Goal: Task Accomplishment & Management: Manage account settings

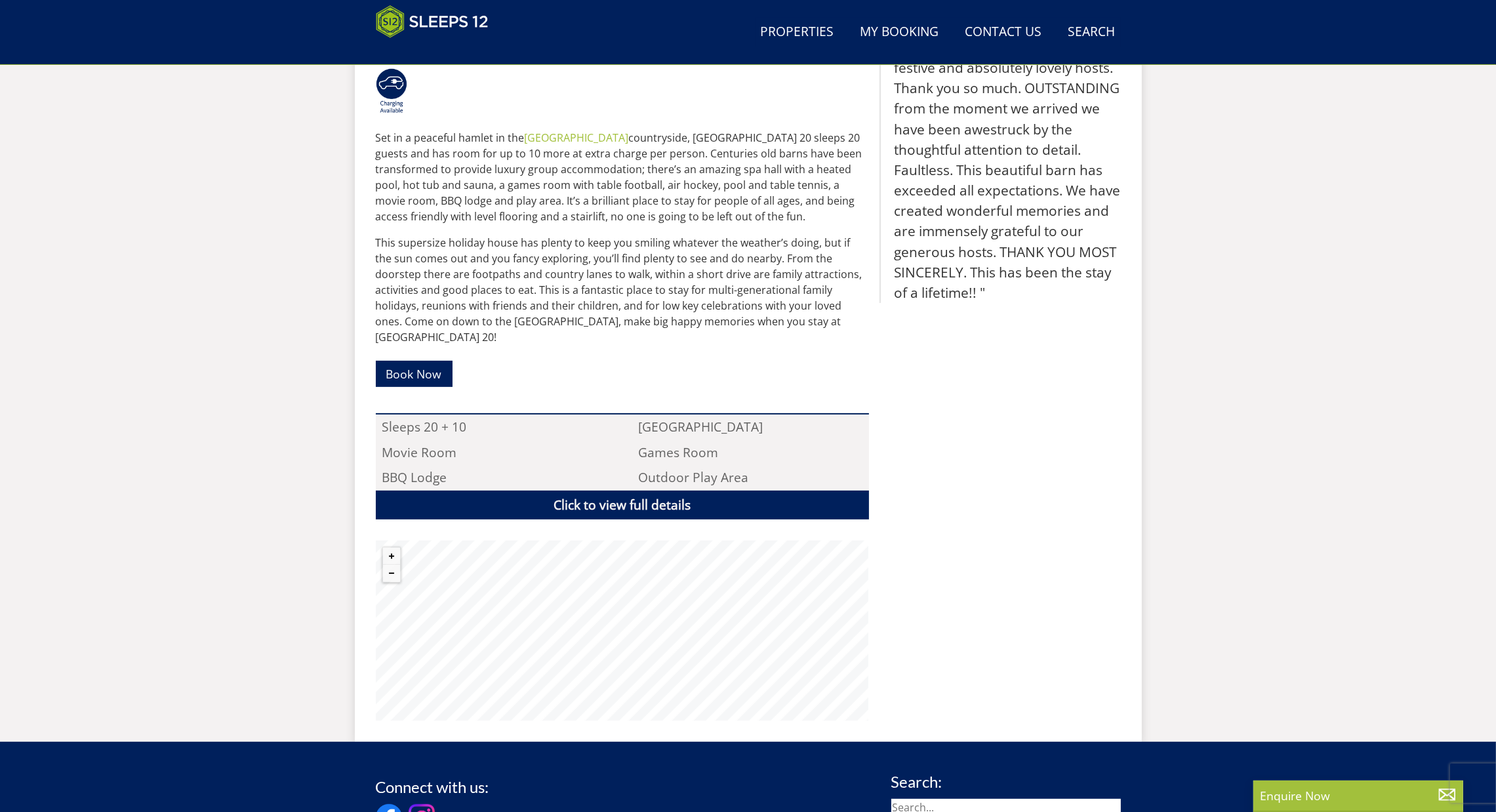
scroll to position [278, 0]
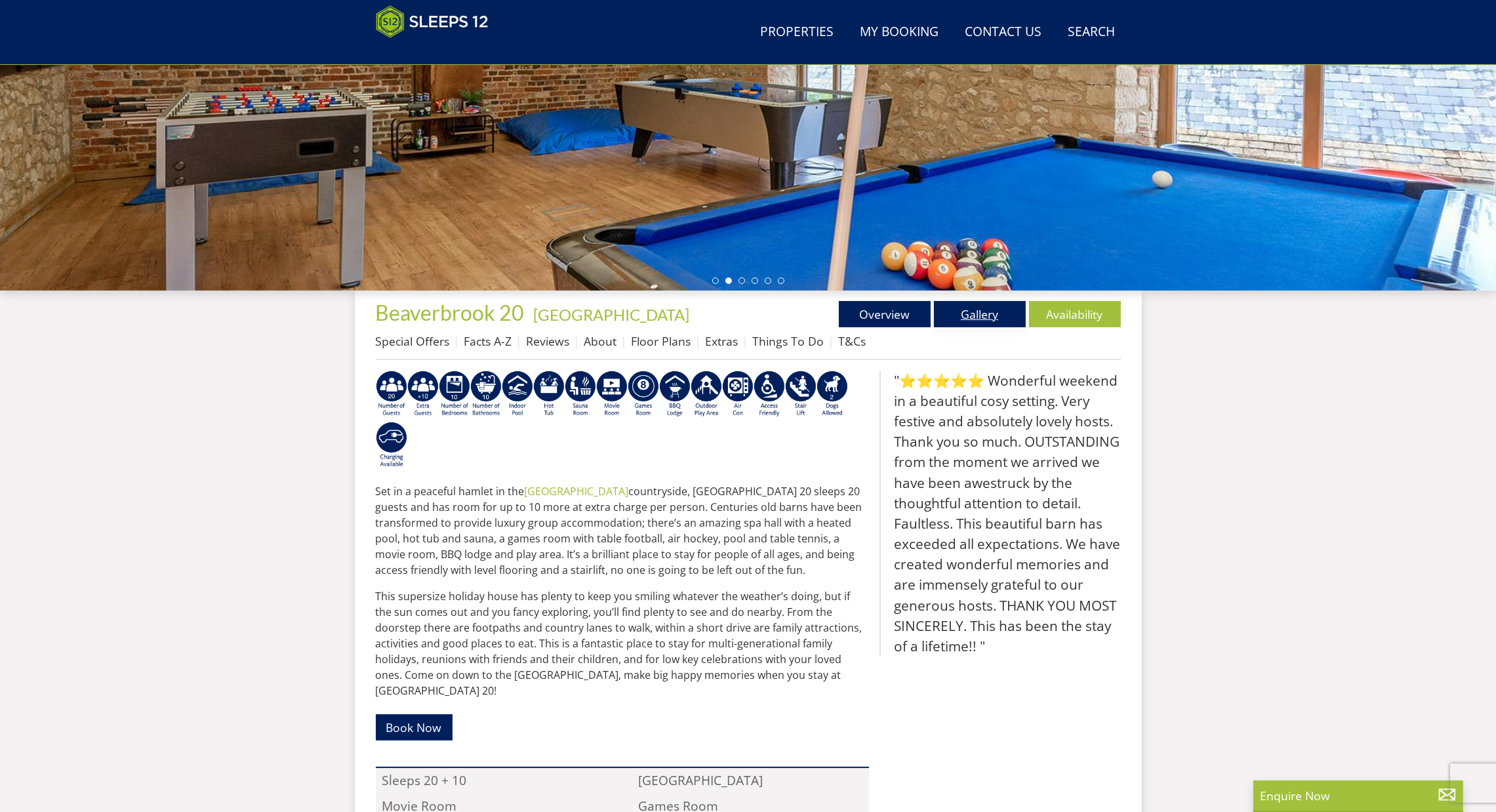
click at [1006, 315] on link "Gallery" at bounding box center [979, 314] width 92 height 26
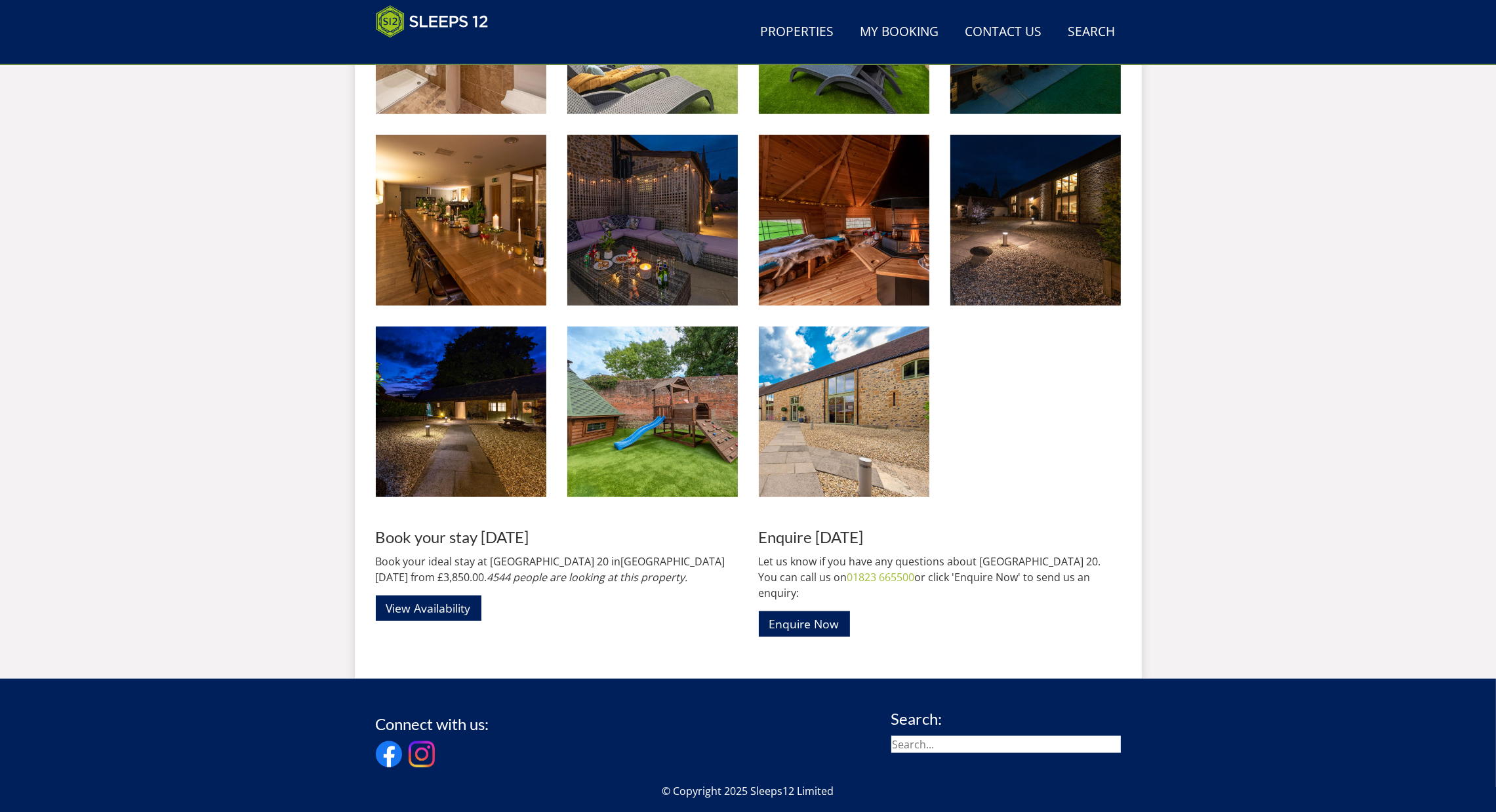
scroll to position [1929, 0]
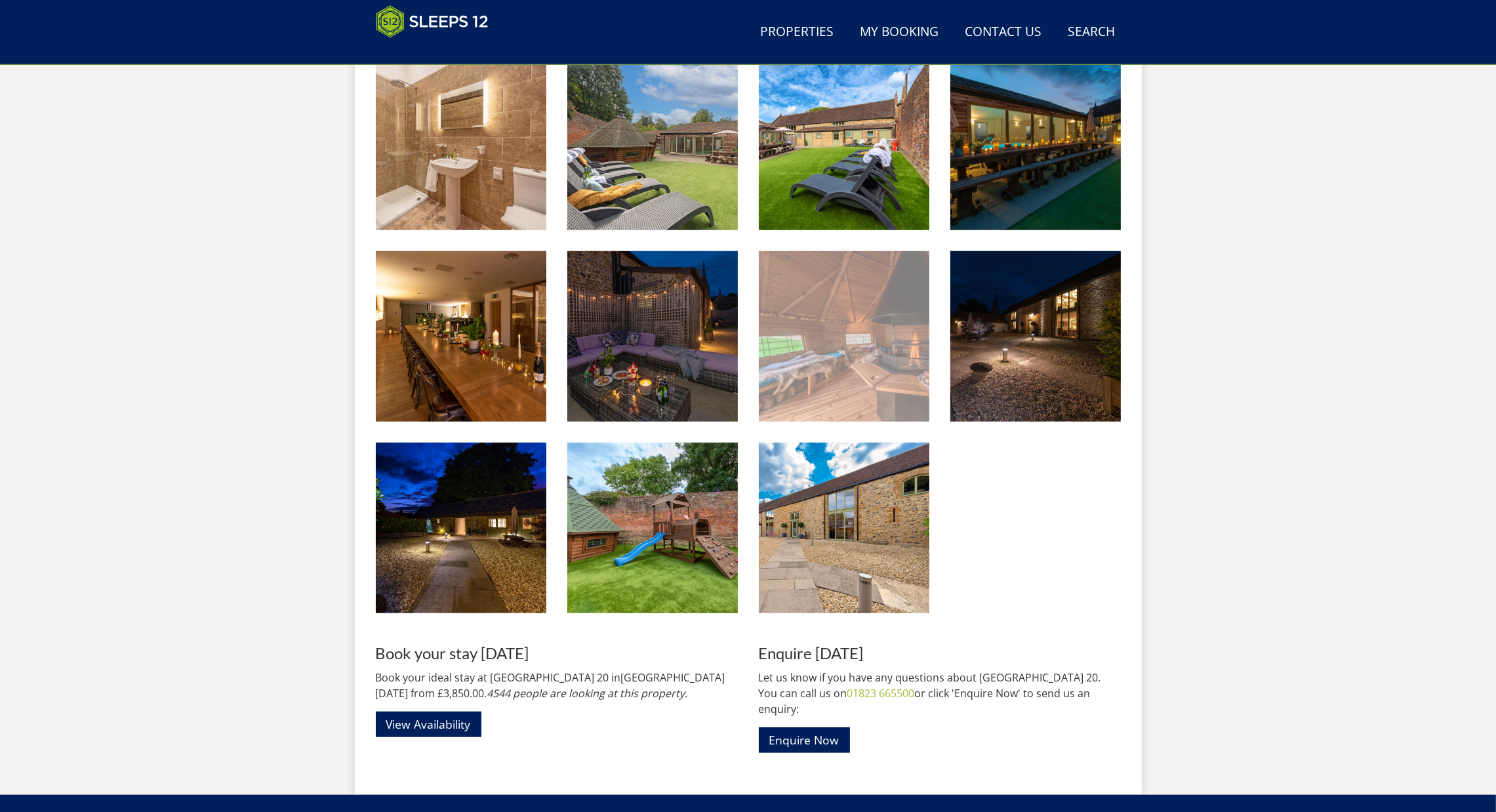
click at [809, 356] on img at bounding box center [844, 336] width 170 height 170
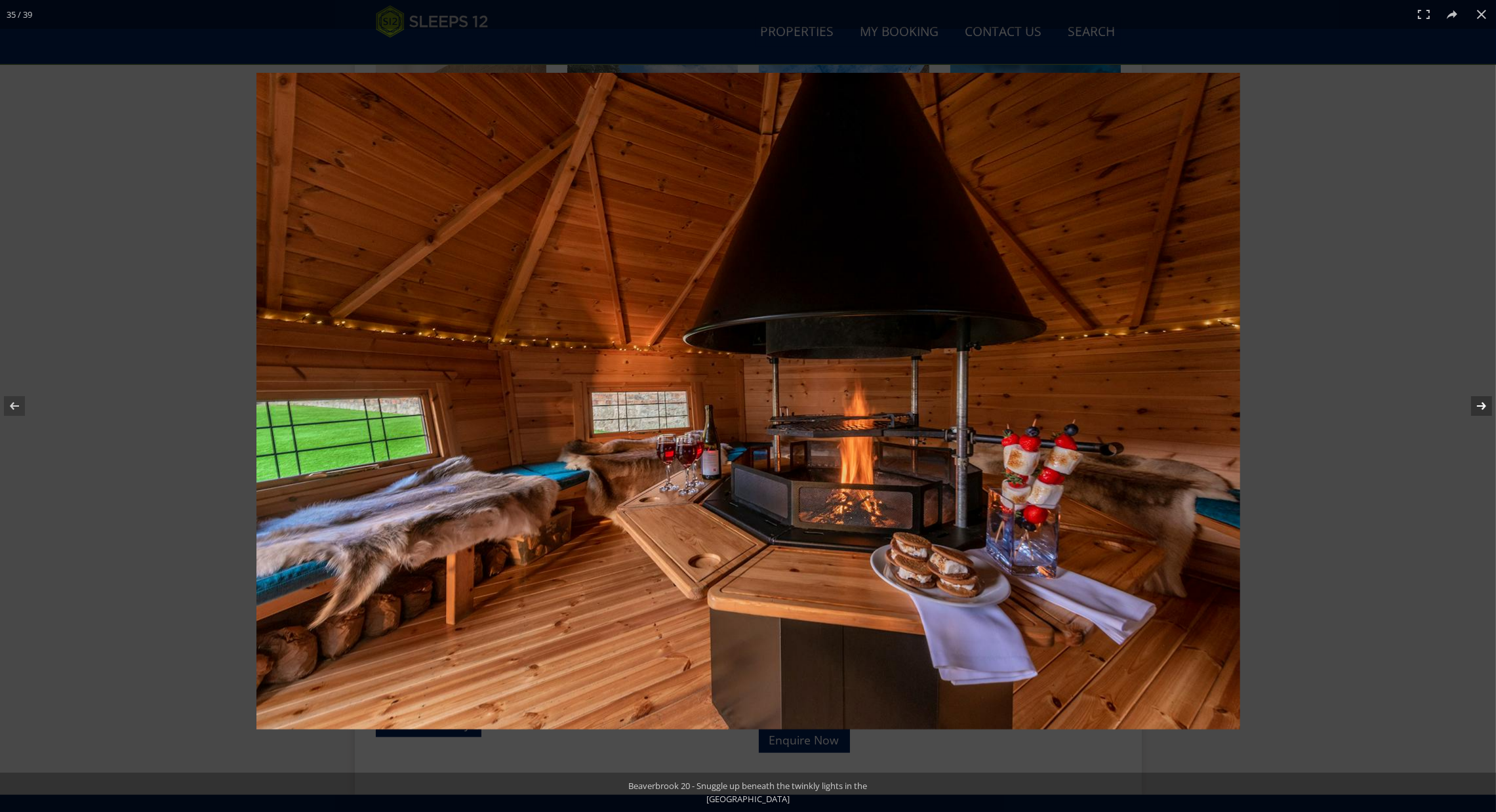
click at [1475, 405] on button at bounding box center [1473, 406] width 46 height 66
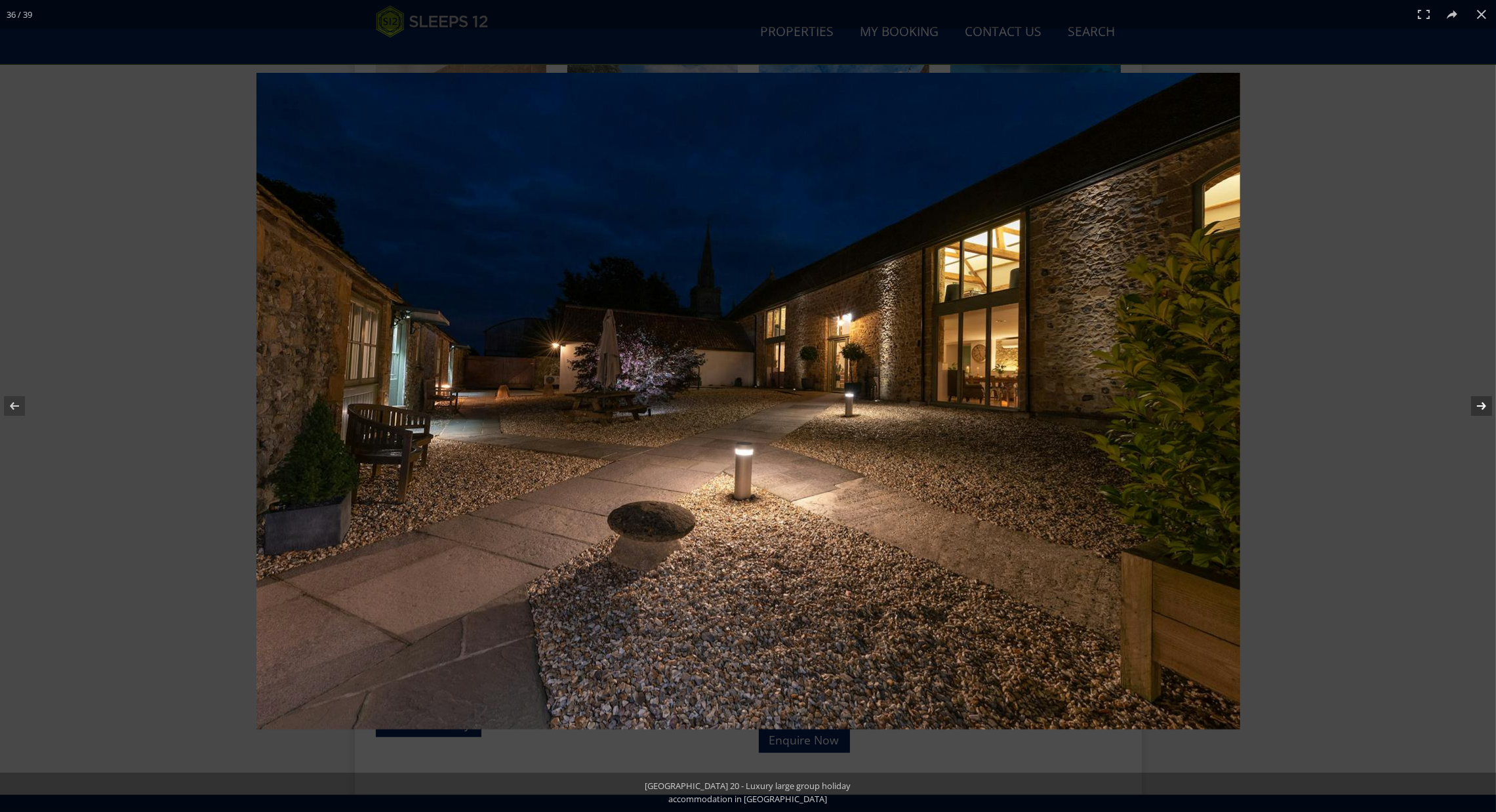
click at [1475, 405] on button at bounding box center [1473, 406] width 46 height 66
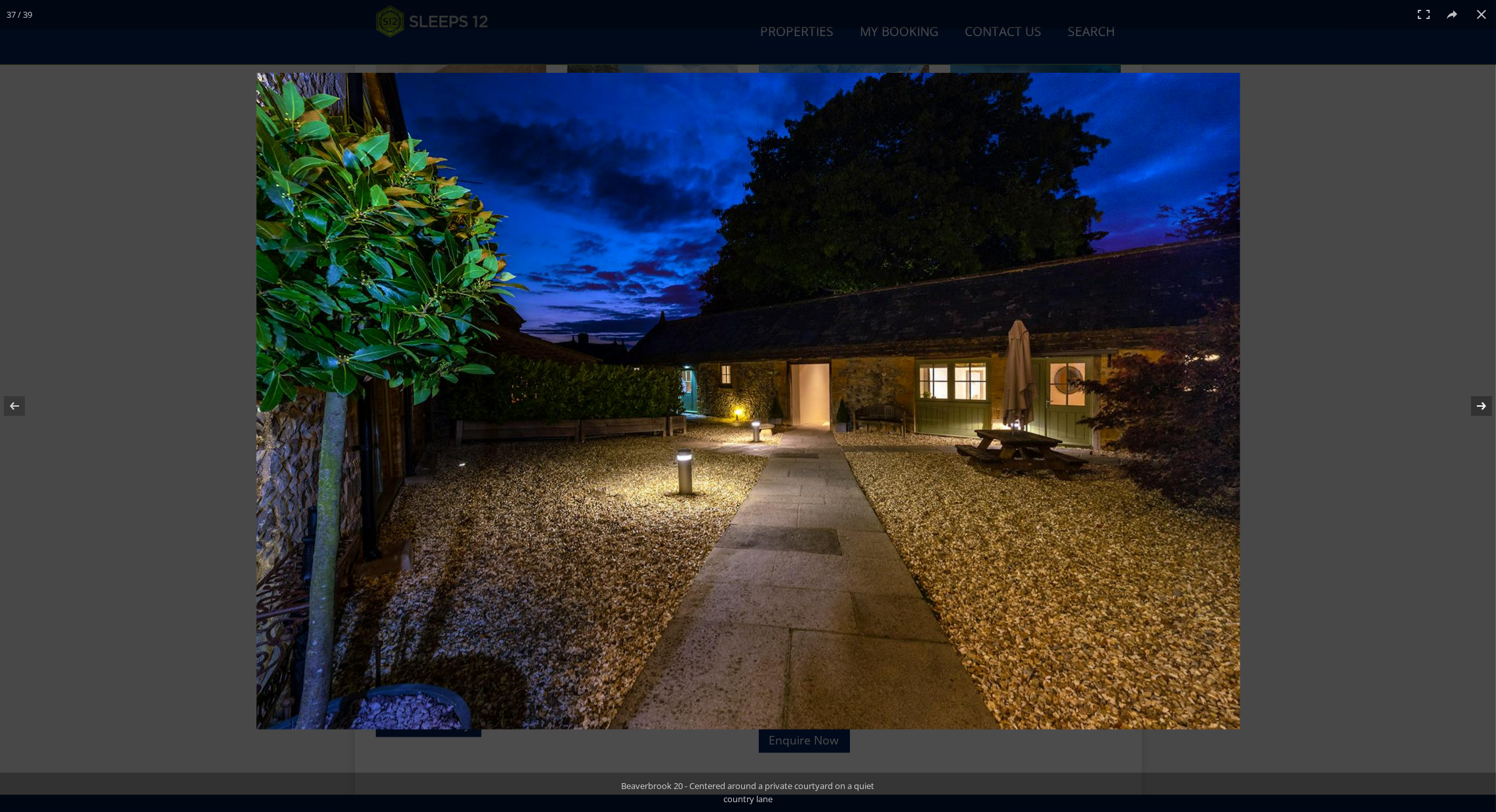
click at [1475, 405] on button at bounding box center [1473, 406] width 46 height 66
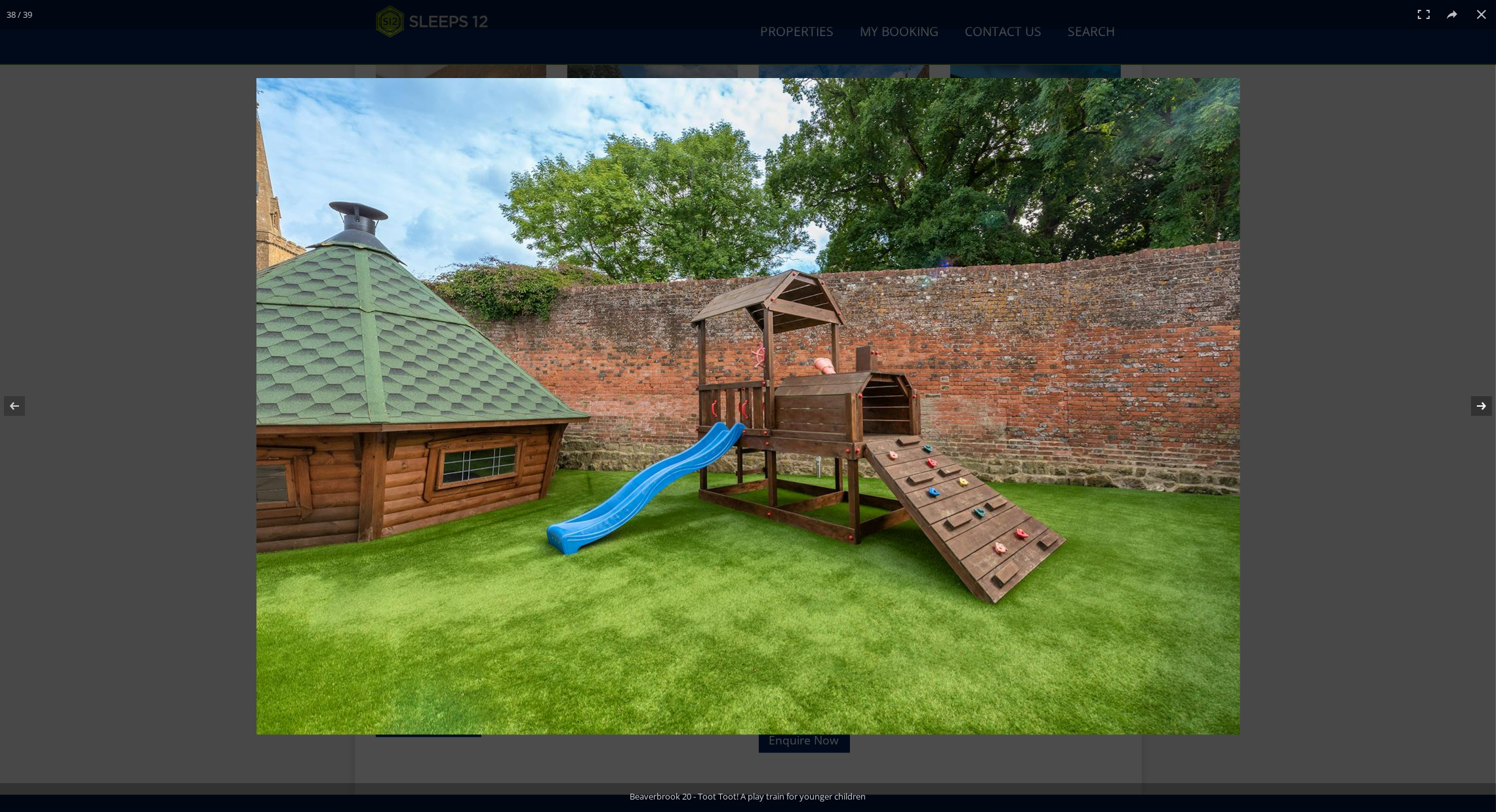
click at [1475, 405] on button at bounding box center [1473, 406] width 46 height 66
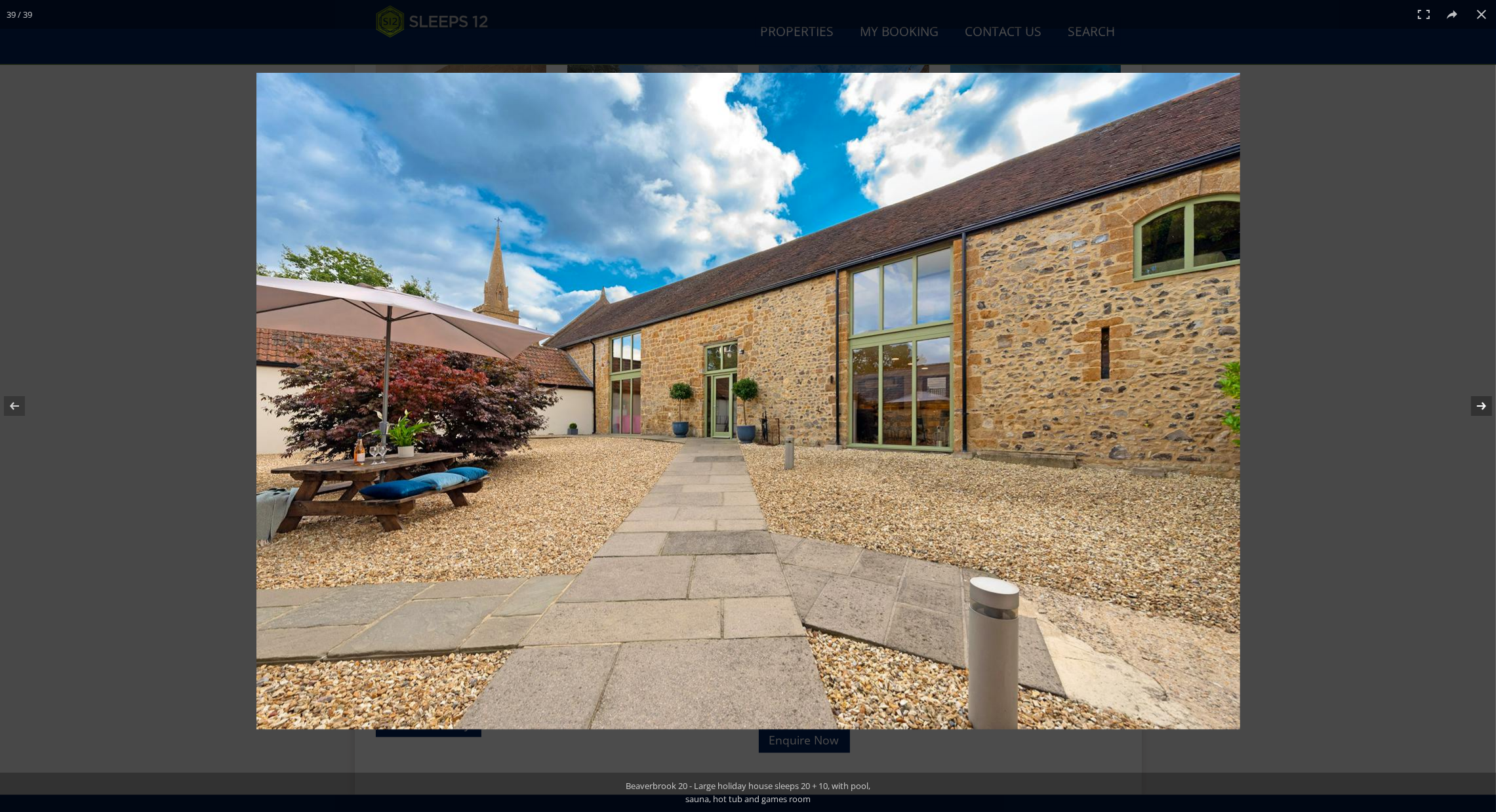
click at [1475, 405] on button at bounding box center [1473, 406] width 46 height 66
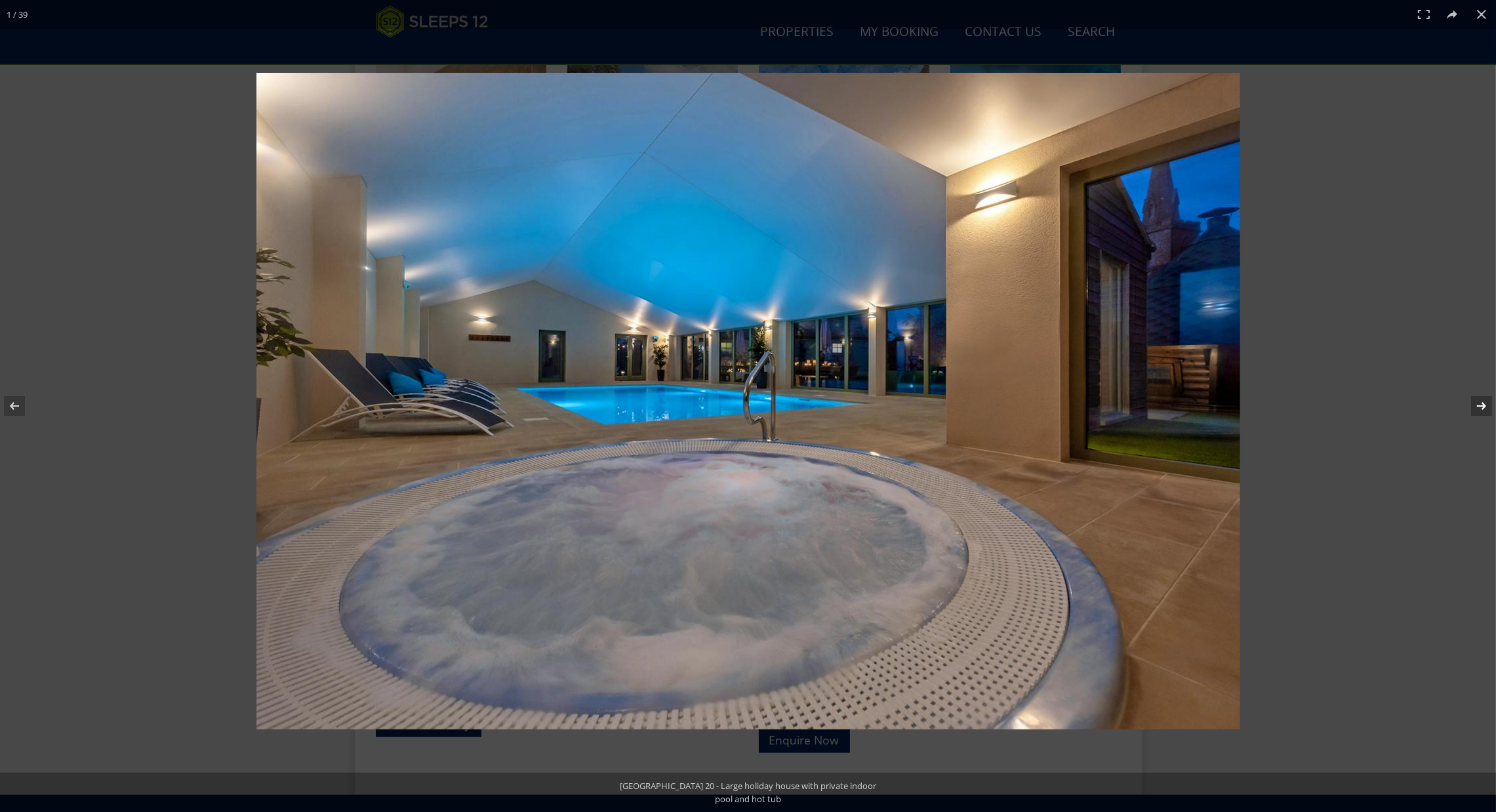
click at [1475, 405] on button at bounding box center [1473, 406] width 46 height 66
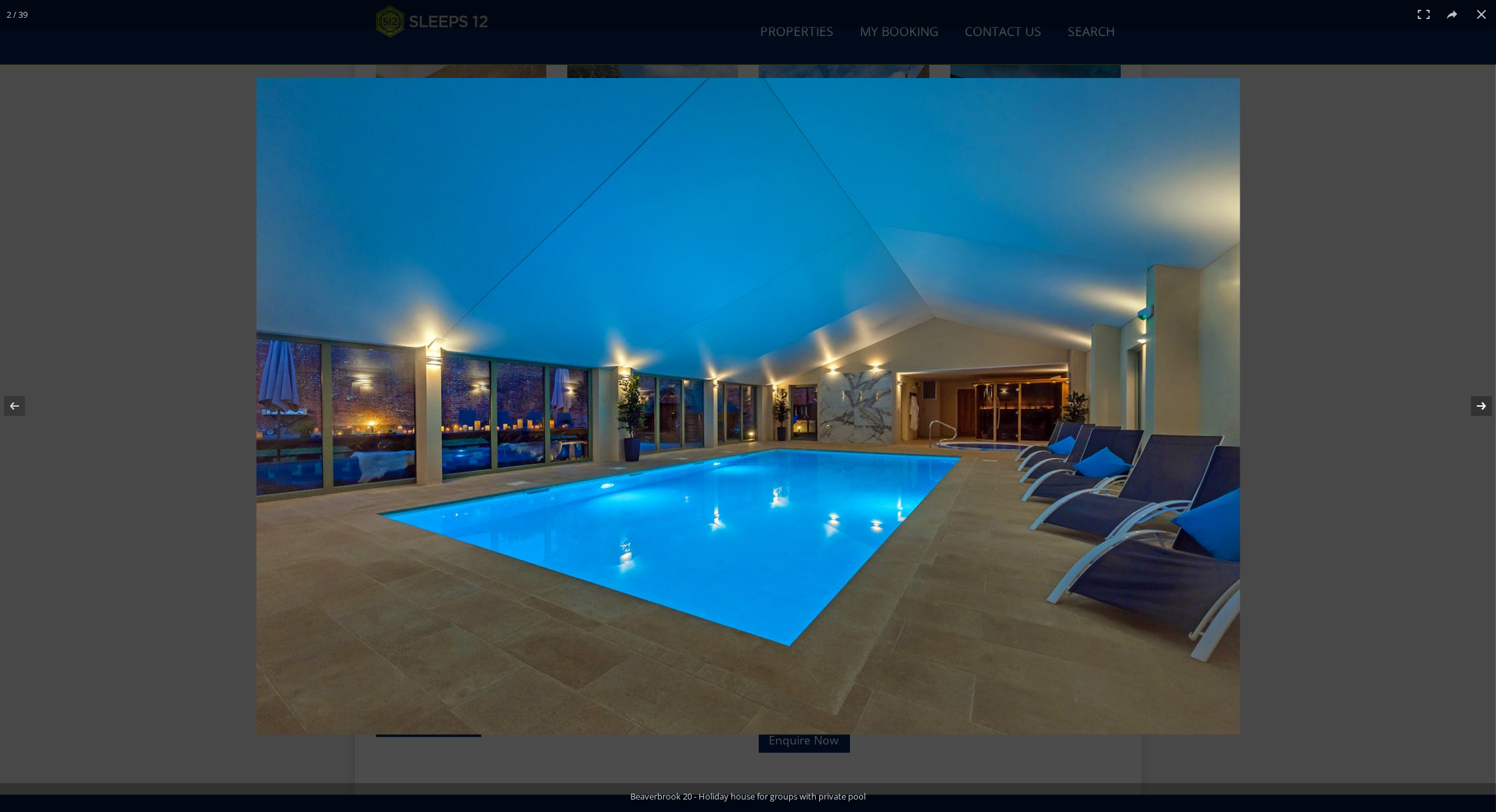
click at [1475, 405] on button at bounding box center [1473, 406] width 46 height 66
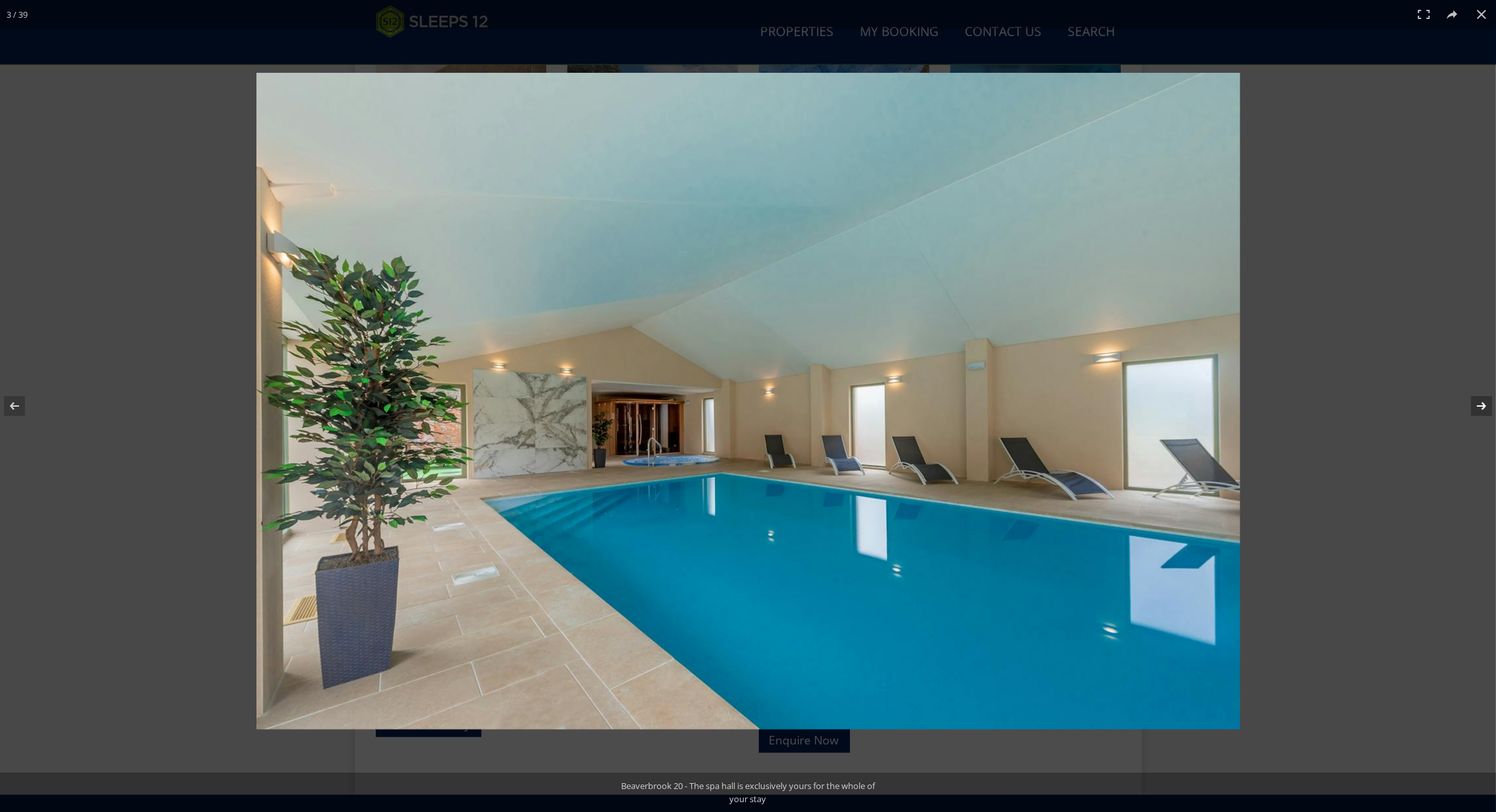
click at [1475, 405] on button at bounding box center [1473, 406] width 46 height 66
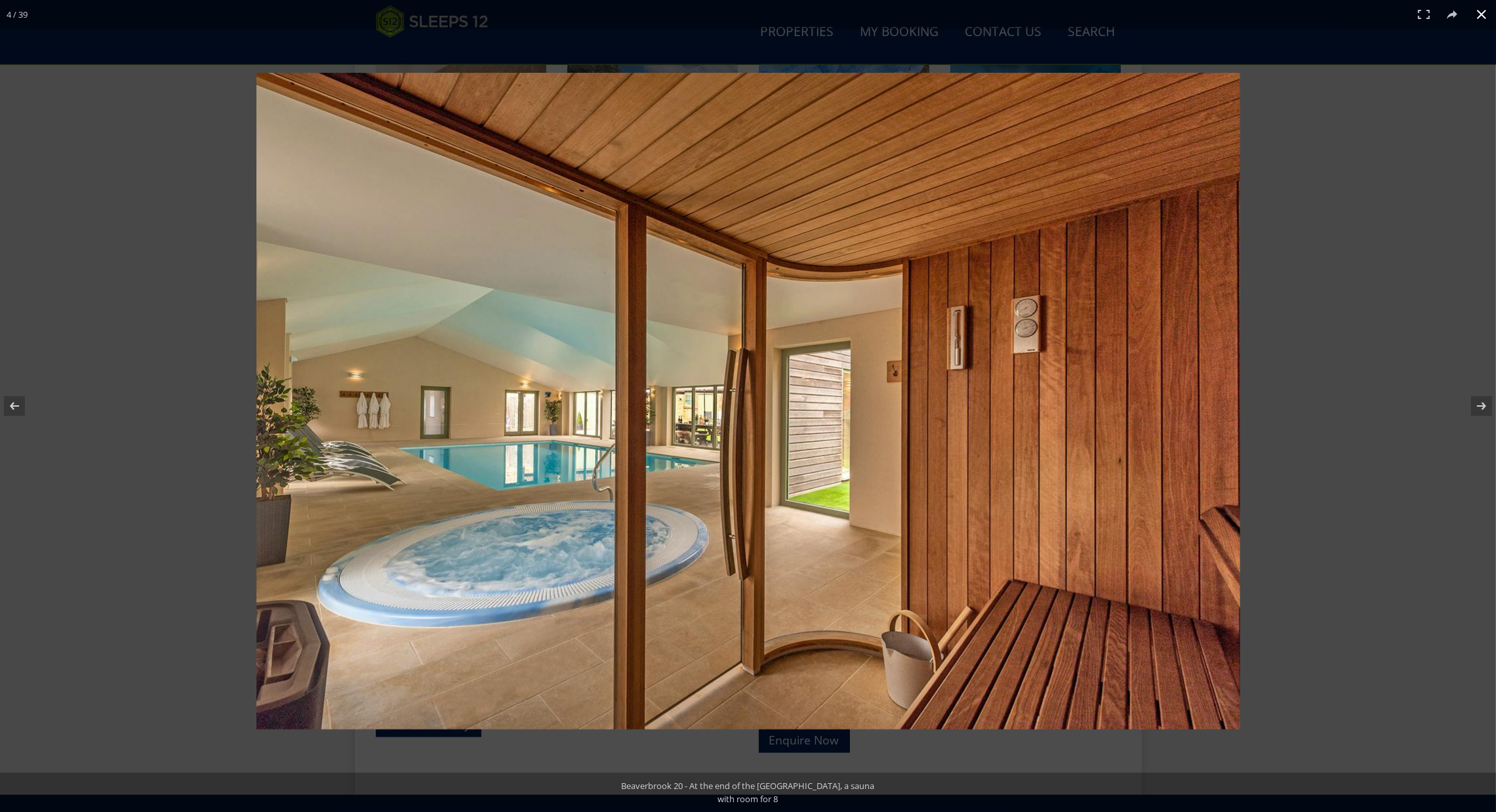
click at [1478, 13] on button at bounding box center [1481, 14] width 29 height 29
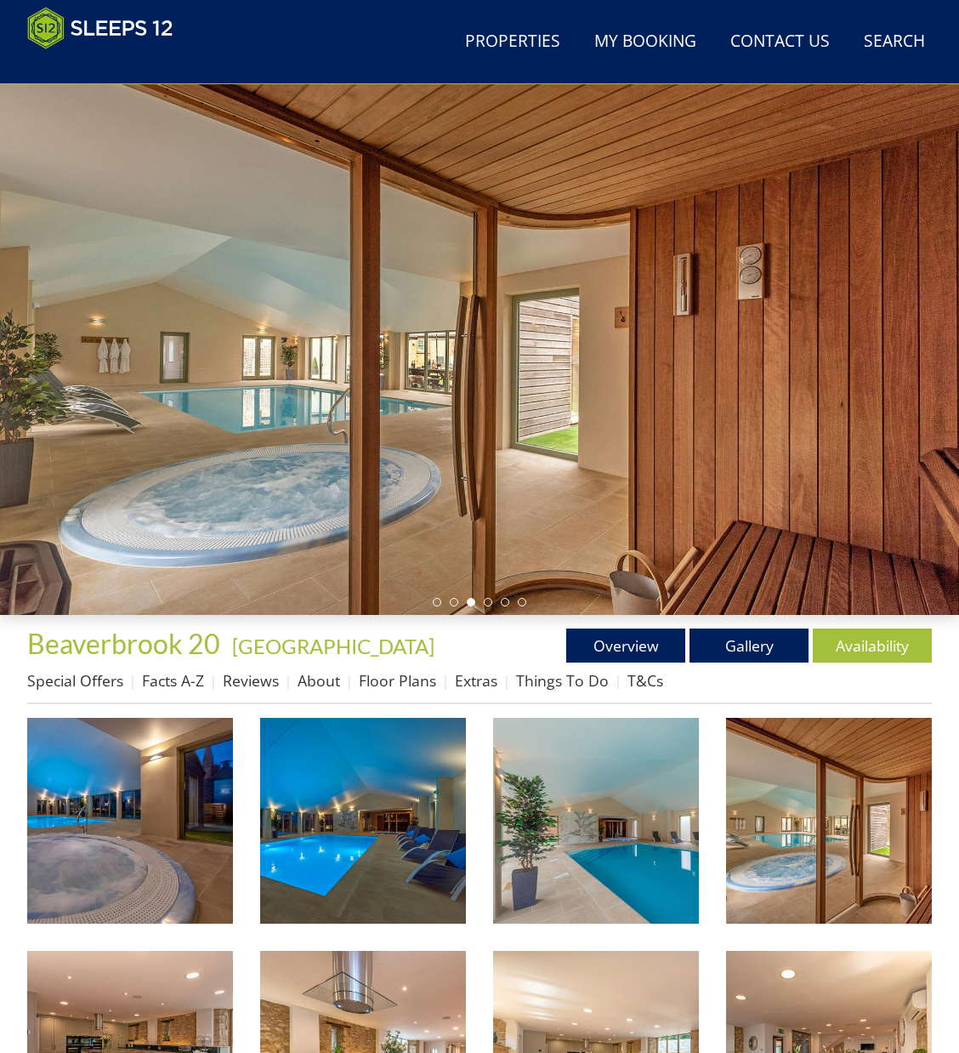
scroll to position [315, 0]
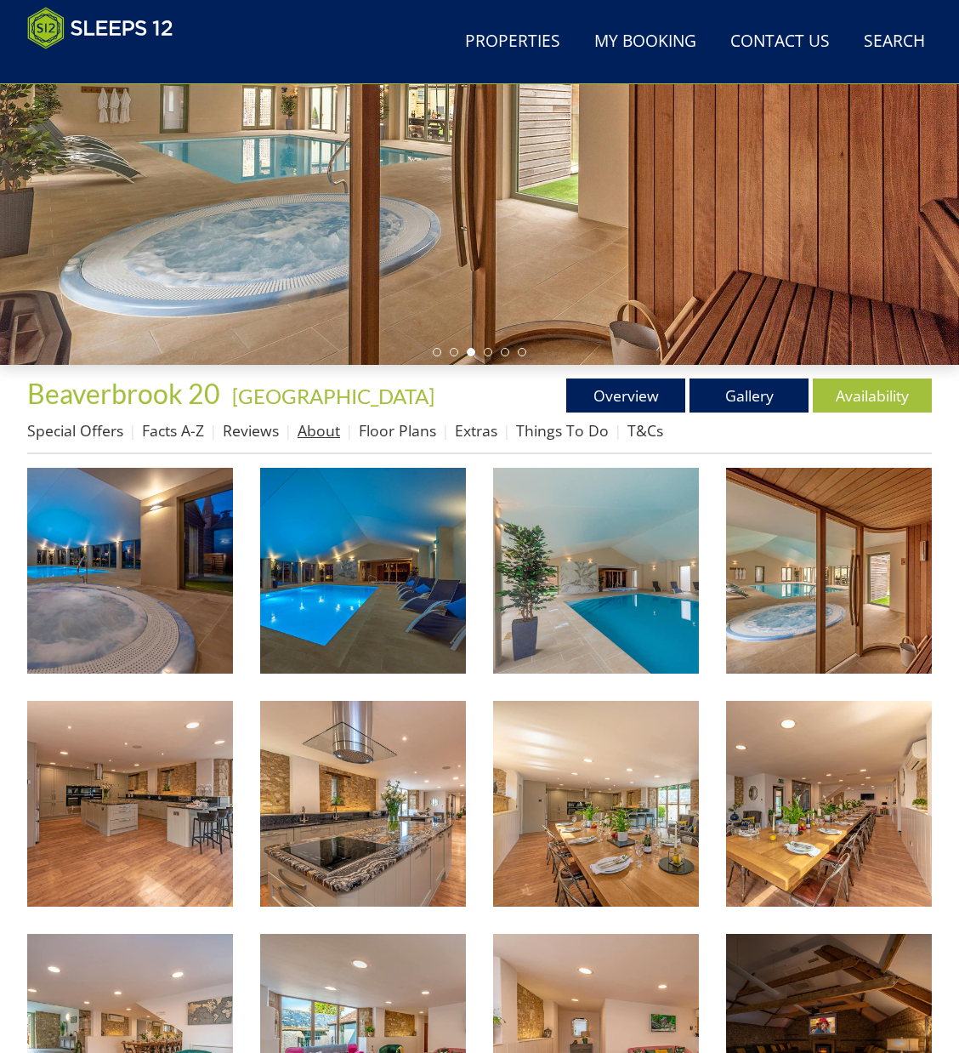
click at [310, 441] on link "About" at bounding box center [319, 430] width 43 height 20
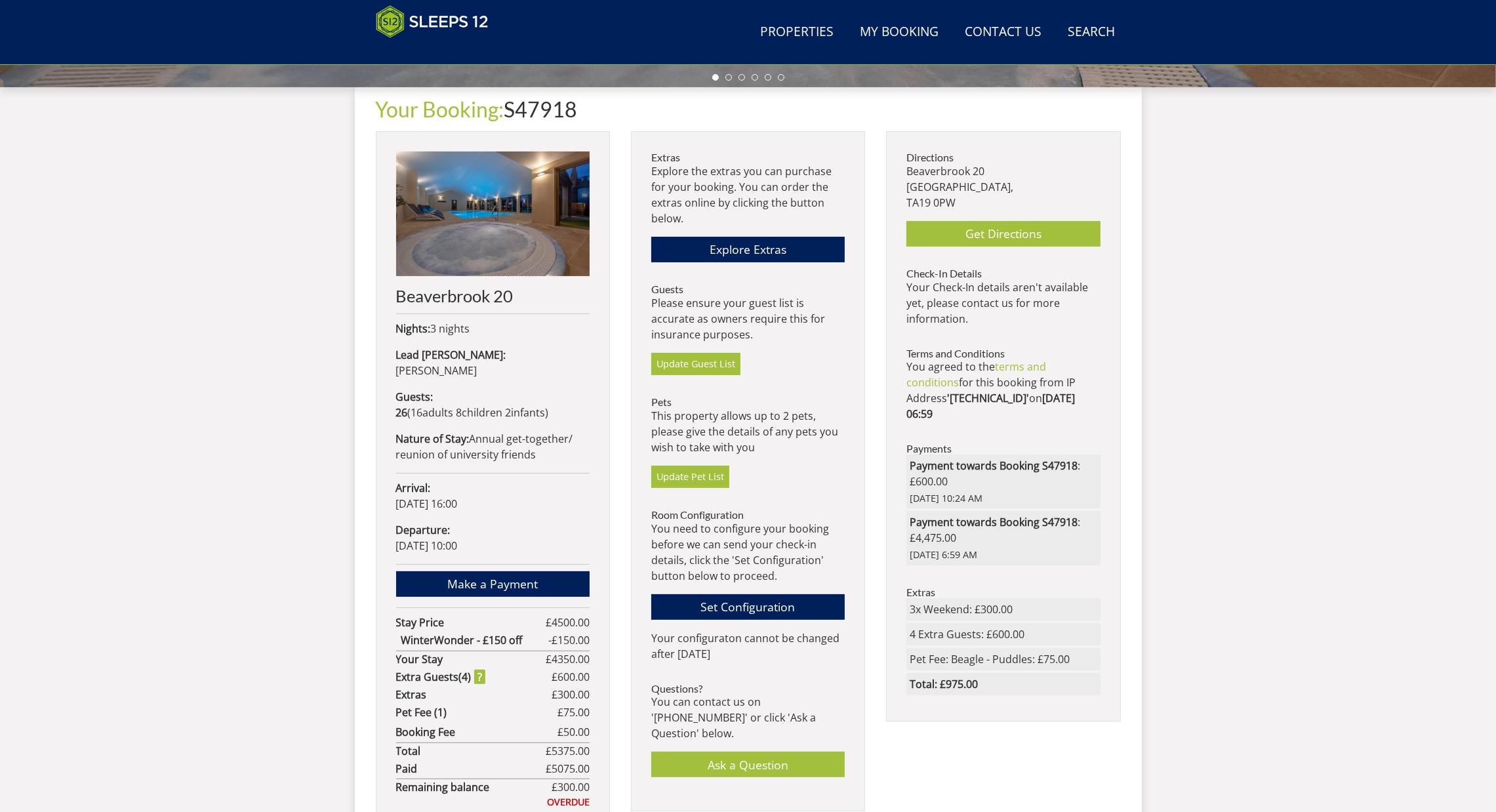
scroll to position [470, 0]
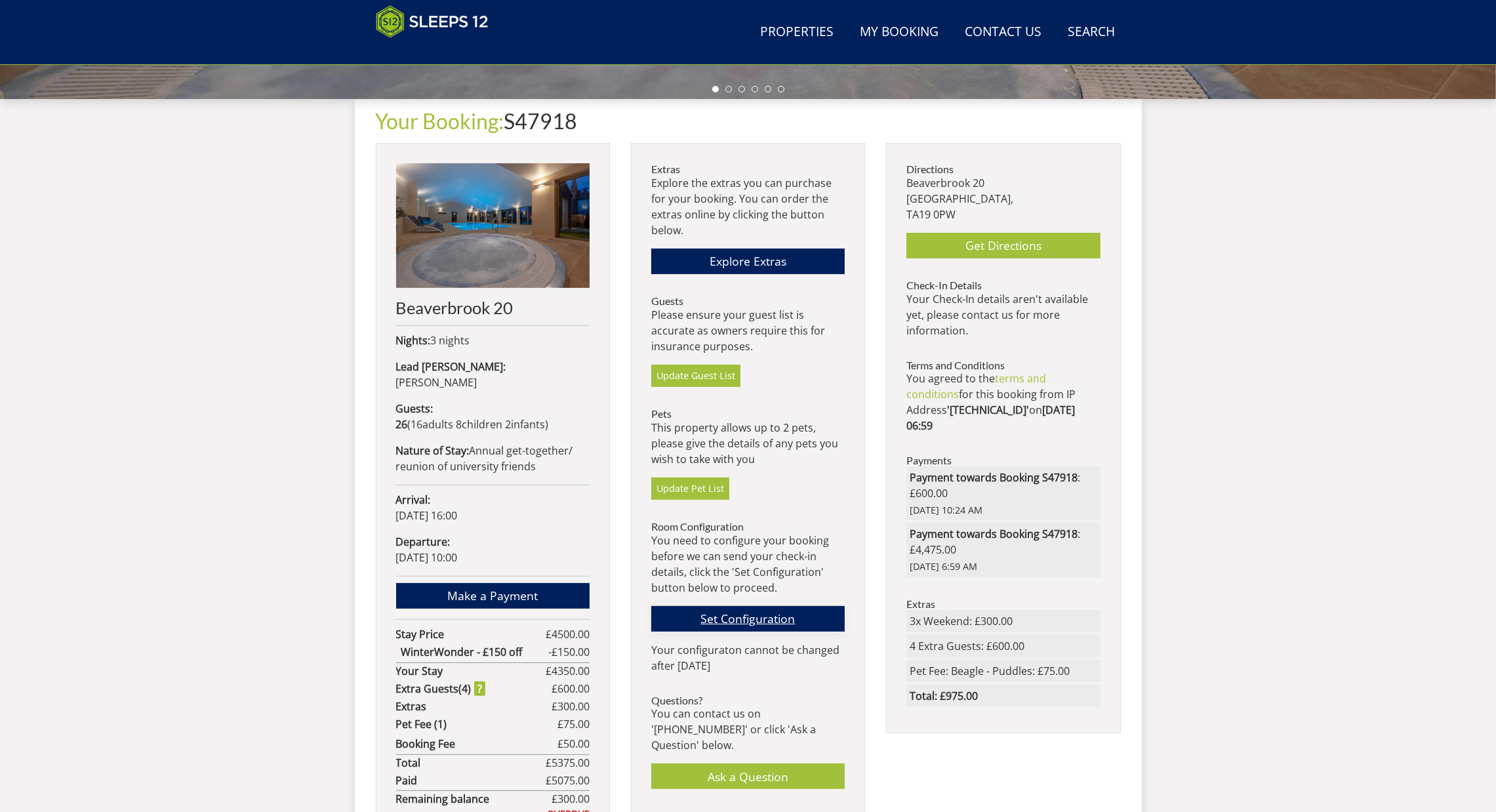
click at [731, 612] on link "Set Configuration" at bounding box center [747, 618] width 194 height 25
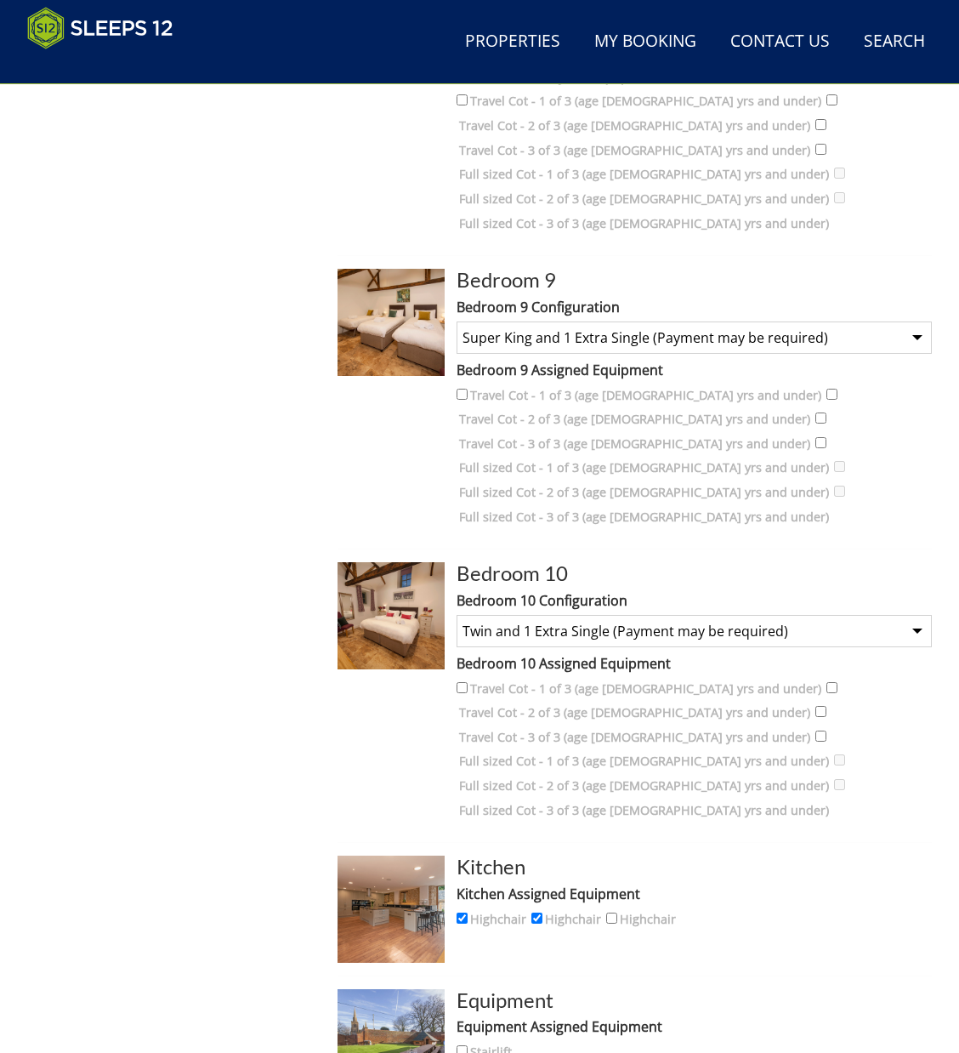
scroll to position [2824, 0]
